Goal: Information Seeking & Learning: Learn about a topic

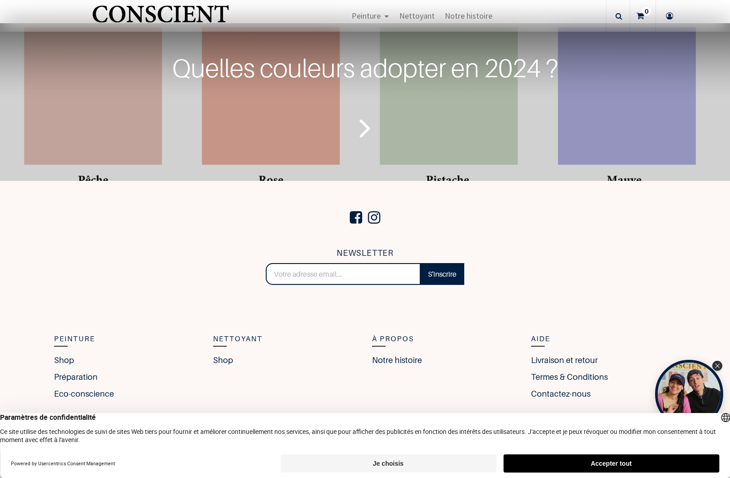
scroll to position [2973, 0]
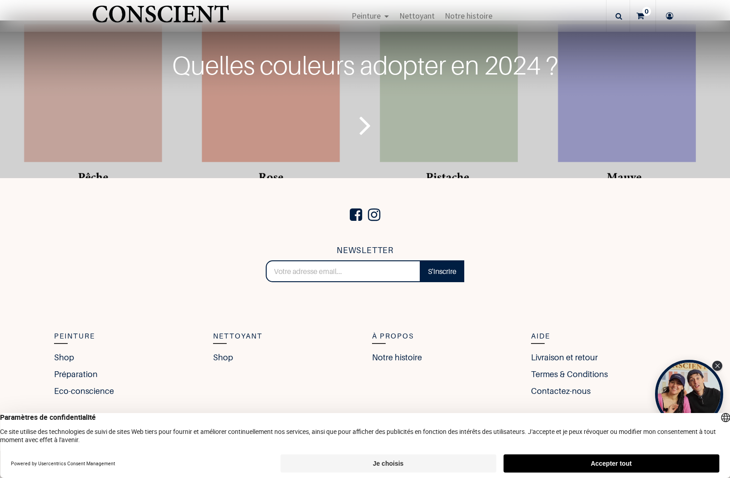
click at [367, 146] on icon "Lire la suite" at bounding box center [365, 125] width 12 height 43
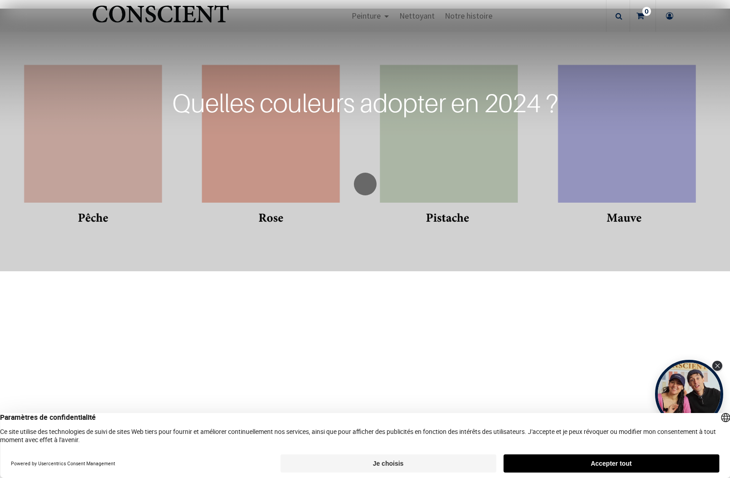
scroll to position [2974, 0]
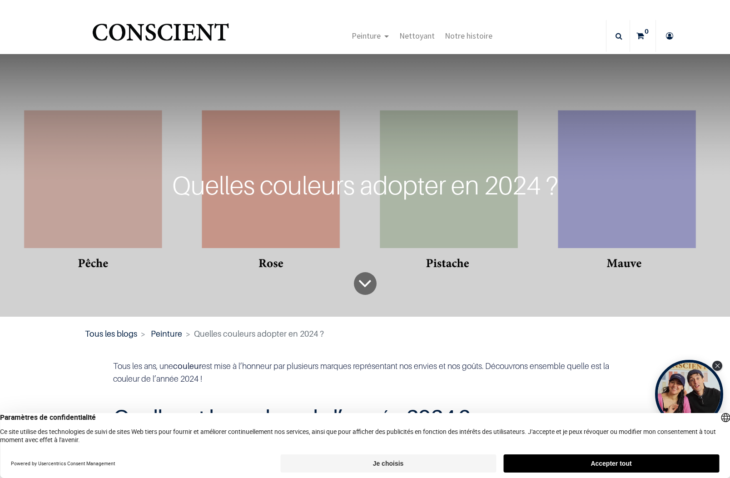
click at [364, 302] on icon "To blog content" at bounding box center [365, 283] width 14 height 37
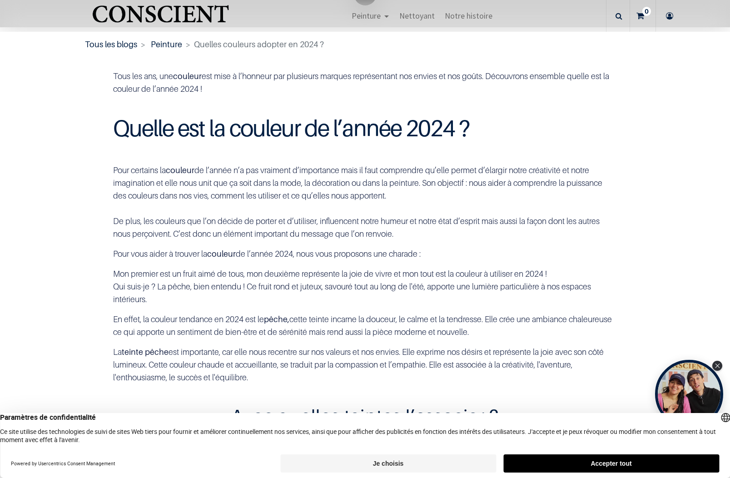
scroll to position [288, 0]
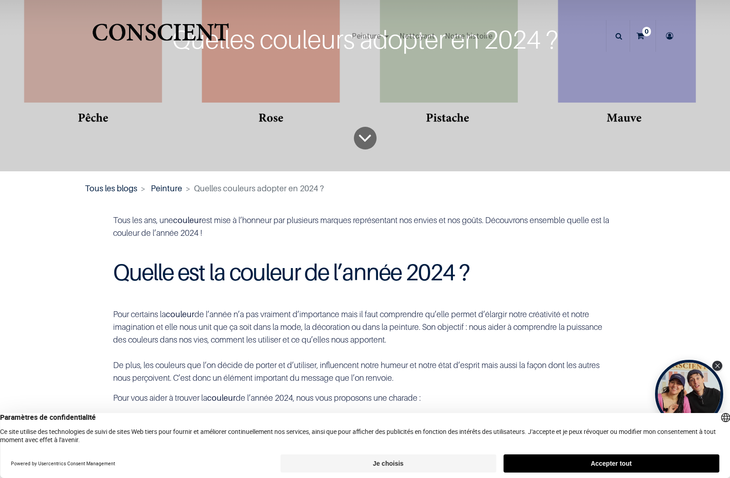
scroll to position [91, 0]
